Goal: Task Accomplishment & Management: Manage account settings

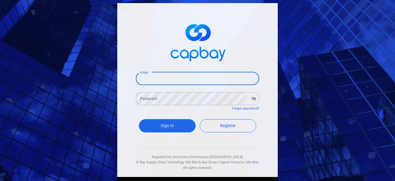
click at [186, 75] on input "Email" at bounding box center [197, 78] width 123 height 13
type input "[EMAIL_ADDRESS][DOMAIN_NAME]"
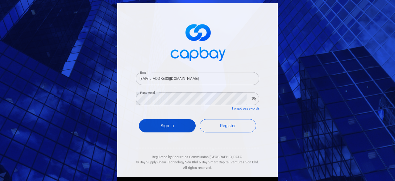
click at [173, 123] on button "Sign In" at bounding box center [167, 125] width 57 height 13
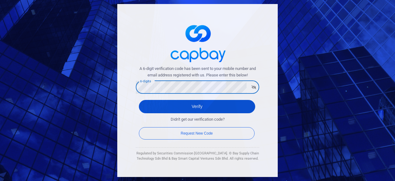
click at [179, 103] on button "Verify" at bounding box center [197, 106] width 116 height 13
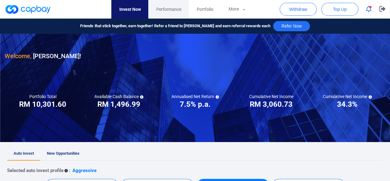
click at [171, 10] on span "Performance" at bounding box center [168, 9] width 25 height 7
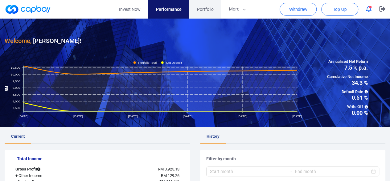
click at [210, 10] on span "Portfolio" at bounding box center [205, 9] width 17 height 7
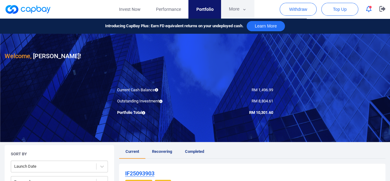
click at [243, 7] on icon "button" at bounding box center [244, 10] width 5 height 6
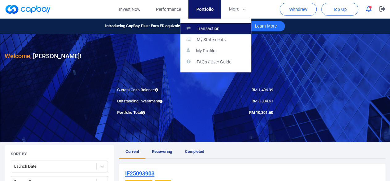
click at [211, 26] on p "Transaction" at bounding box center [208, 29] width 23 height 6
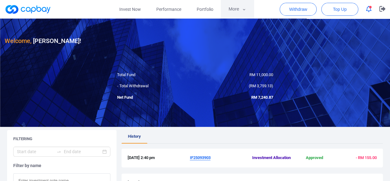
click at [236, 7] on button "More" at bounding box center [237, 9] width 33 height 19
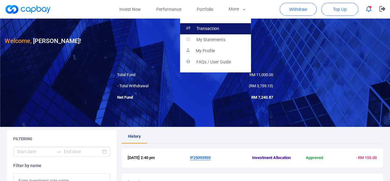
click at [215, 28] on p "Transaction" at bounding box center [208, 29] width 23 height 6
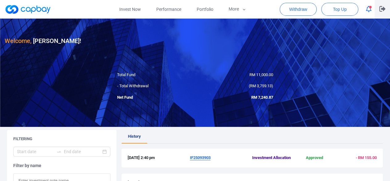
click at [380, 10] on icon "button" at bounding box center [383, 9] width 6 height 6
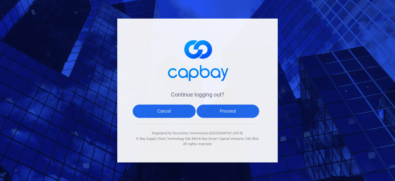
click at [236, 105] on button "Proceed" at bounding box center [228, 110] width 63 height 13
